Goal: Find contact information: Find contact information

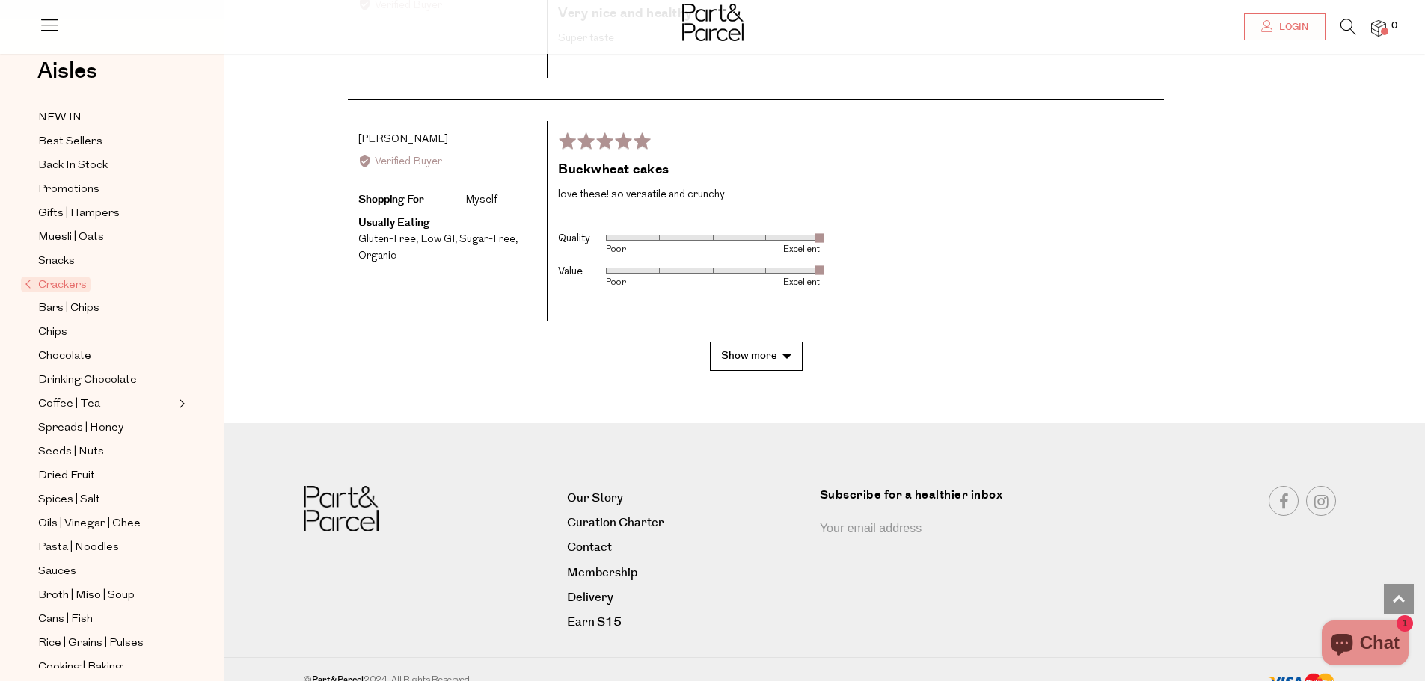
scroll to position [3177, 0]
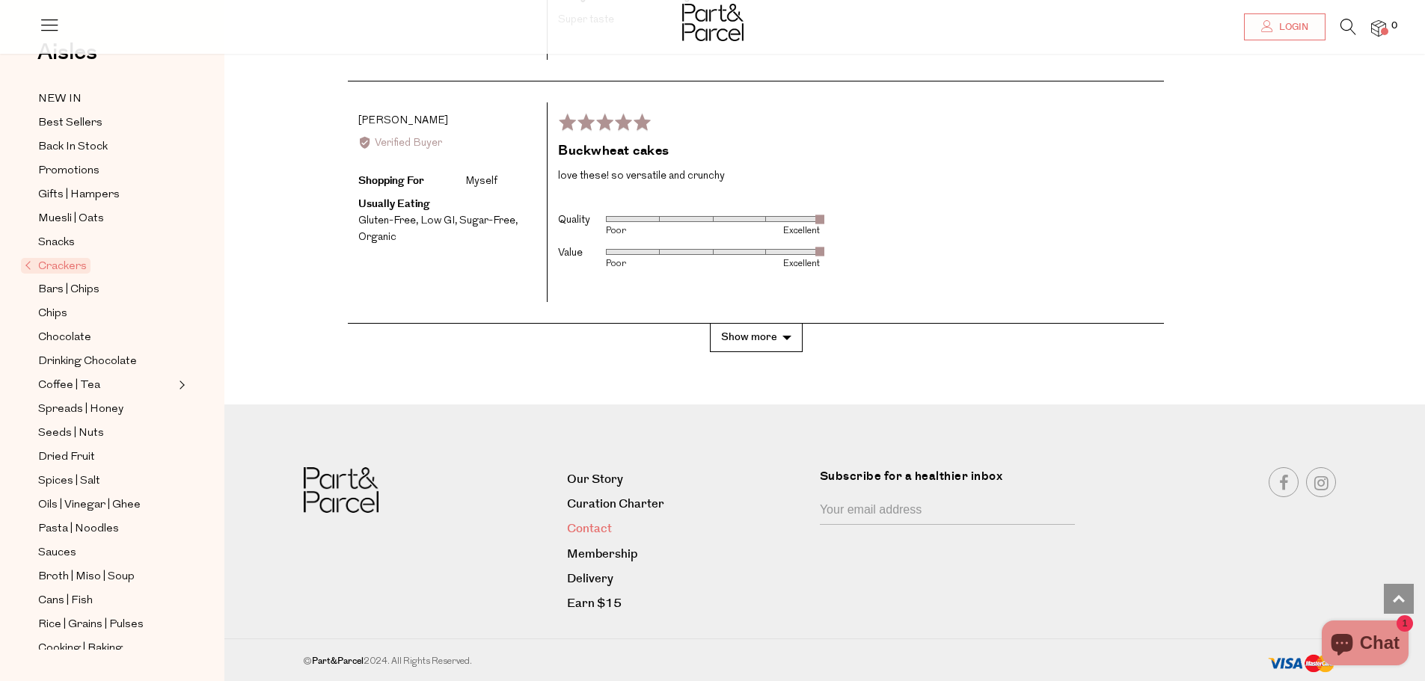
click at [579, 529] on link "Contact" at bounding box center [688, 529] width 242 height 20
